Goal: Task Accomplishment & Management: Use online tool/utility

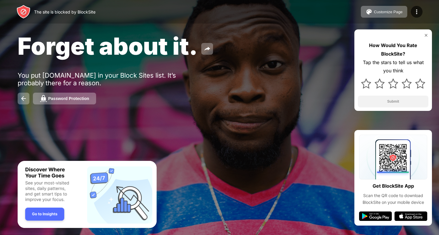
click at [21, 15] on img at bounding box center [23, 12] width 14 height 14
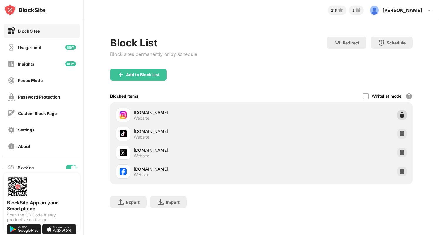
click at [401, 113] on img at bounding box center [402, 115] width 6 height 6
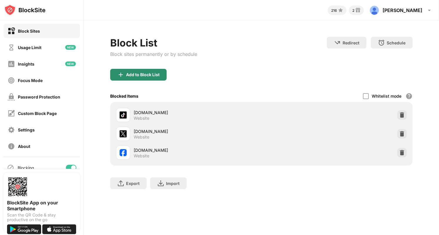
click at [125, 70] on div "Add to Block List" at bounding box center [138, 75] width 56 height 12
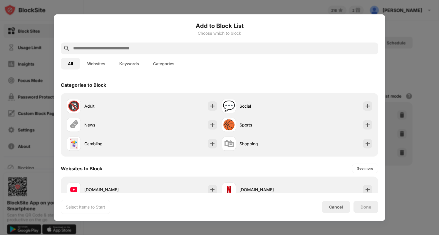
click at [177, 52] on div at bounding box center [219, 48] width 317 height 12
click at [179, 51] on input "text" at bounding box center [224, 48] width 303 height 7
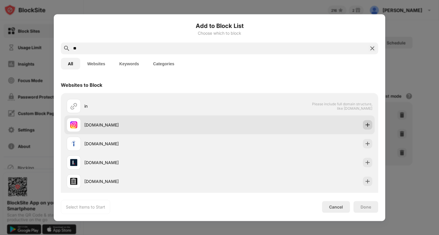
type input "**"
click at [363, 121] on div at bounding box center [367, 124] width 9 height 9
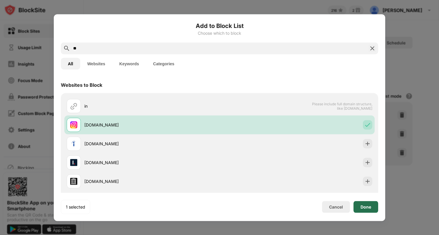
click at [365, 206] on div "Done" at bounding box center [365, 206] width 11 height 5
